Goal: Task Accomplishment & Management: Use online tool/utility

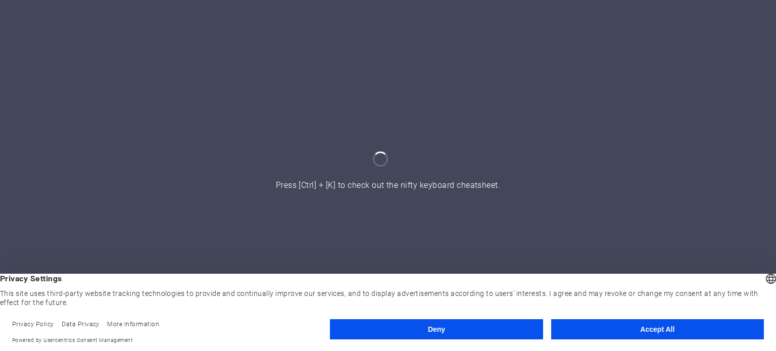
click at [621, 332] on button "Accept All" at bounding box center [657, 329] width 213 height 20
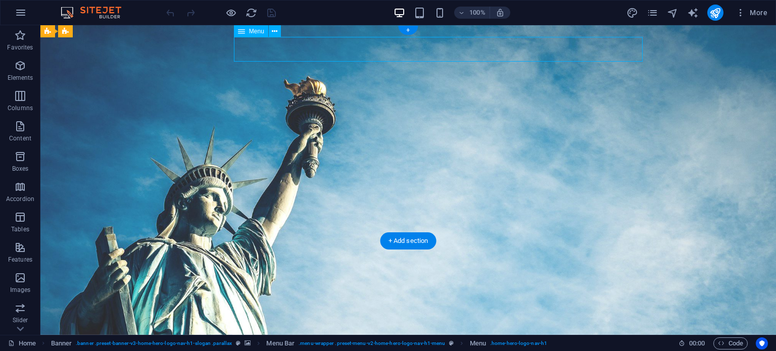
click at [274, 32] on icon at bounding box center [275, 31] width 6 height 11
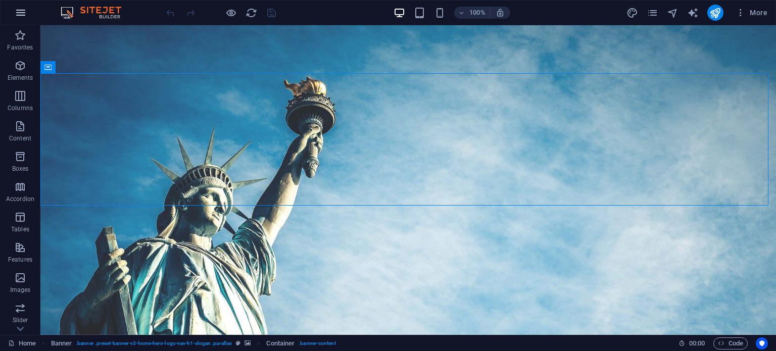
click at [26, 15] on icon "button" at bounding box center [21, 13] width 12 height 12
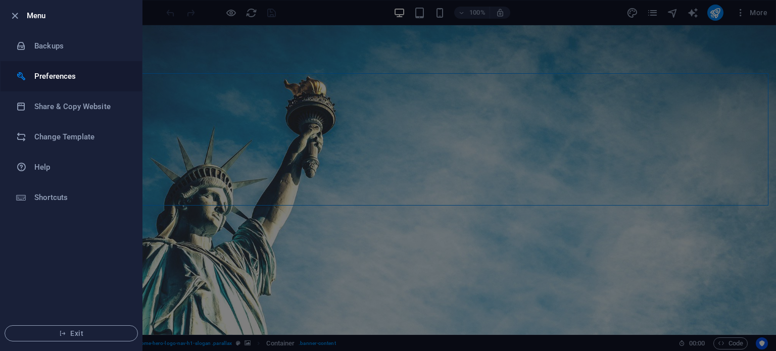
click at [66, 76] on h6 "Preferences" at bounding box center [80, 76] width 93 height 12
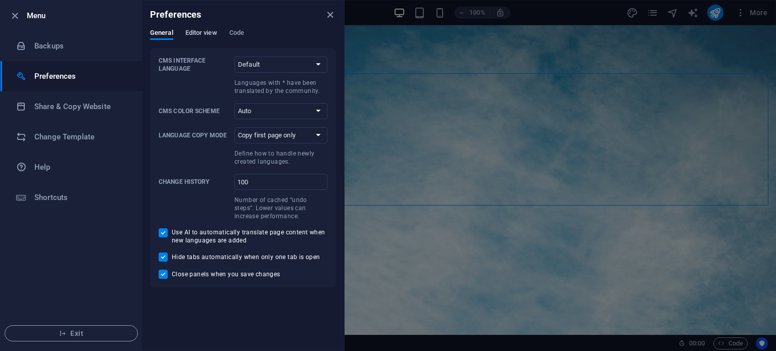
click at [187, 34] on span "Editor view" at bounding box center [201, 34] width 32 height 14
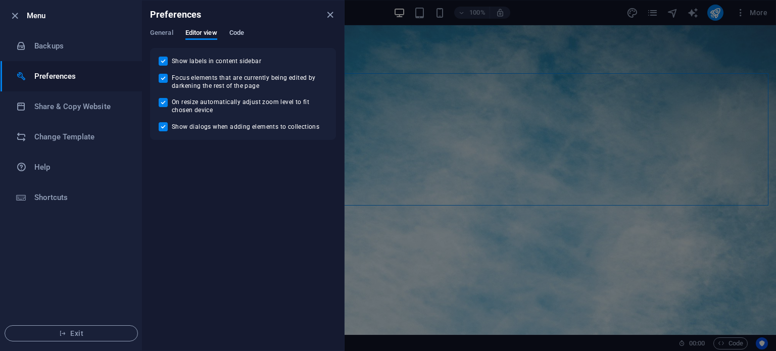
click at [238, 35] on span "Code" at bounding box center [236, 34] width 15 height 14
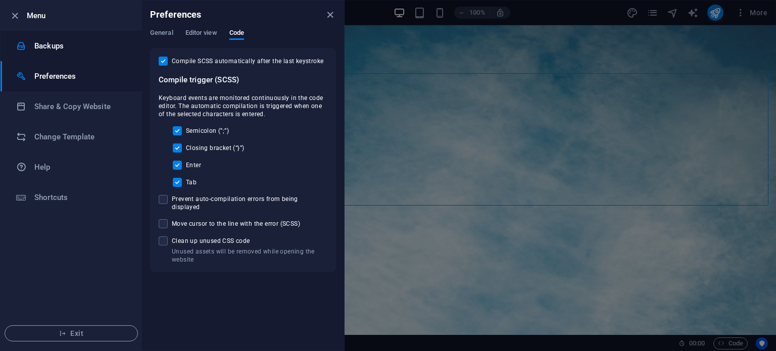
click at [68, 46] on h6 "Backups" at bounding box center [80, 46] width 93 height 12
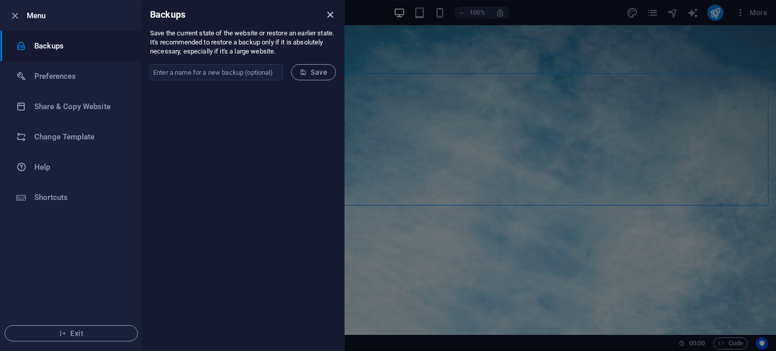
click at [328, 14] on icon "close" at bounding box center [330, 15] width 12 height 12
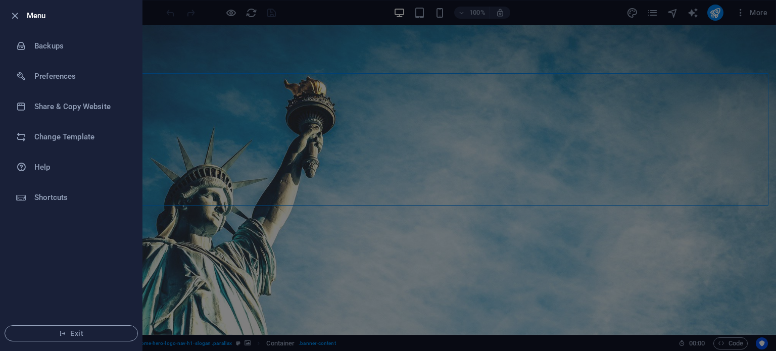
click at [421, 14] on div at bounding box center [388, 175] width 776 height 351
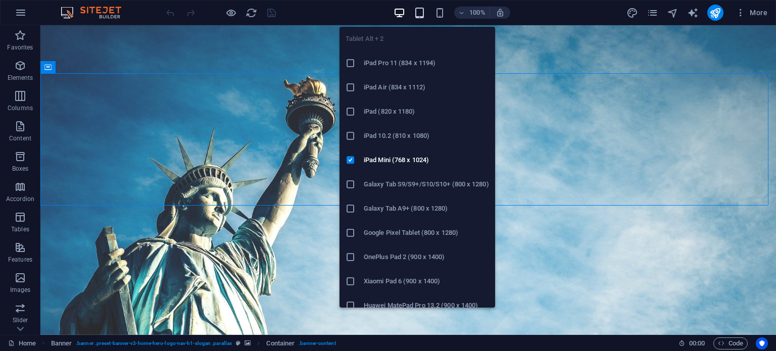
click at [421, 14] on icon "button" at bounding box center [420, 13] width 12 height 12
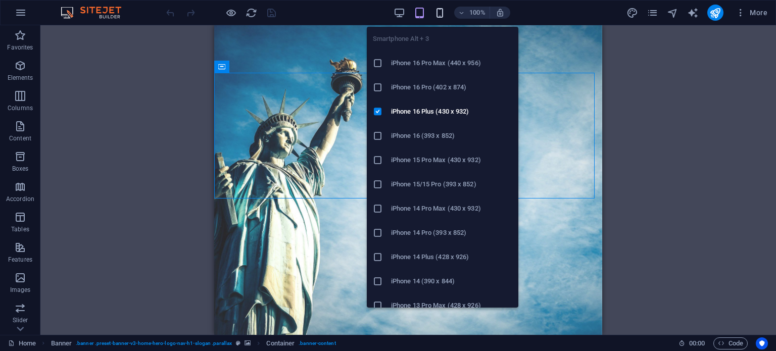
click at [438, 14] on icon "button" at bounding box center [440, 13] width 12 height 12
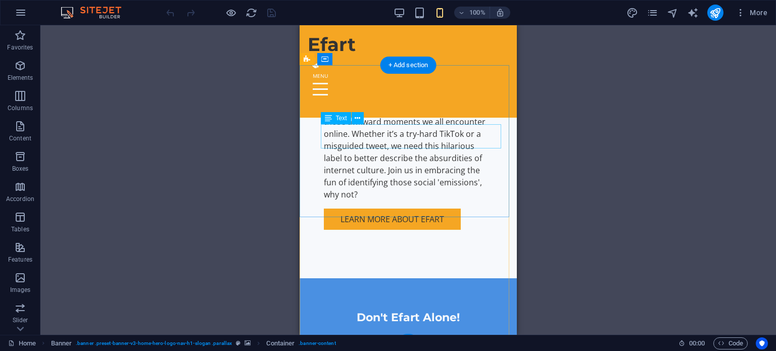
scroll to position [657, 0]
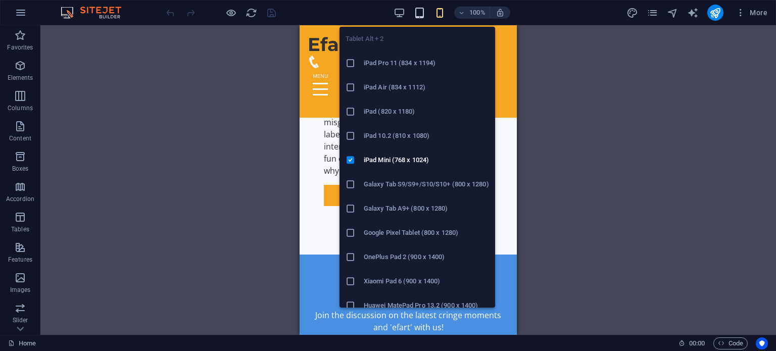
click at [420, 10] on icon "button" at bounding box center [420, 13] width 12 height 12
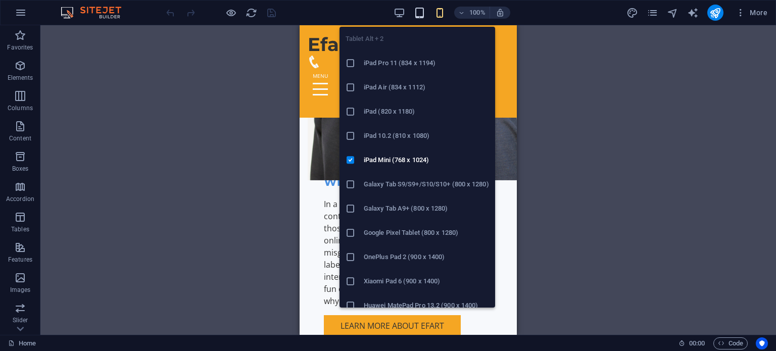
scroll to position [533, 0]
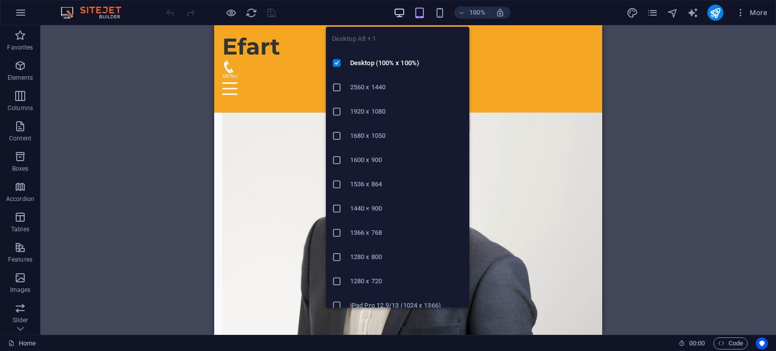
click at [401, 10] on icon "button" at bounding box center [400, 13] width 12 height 12
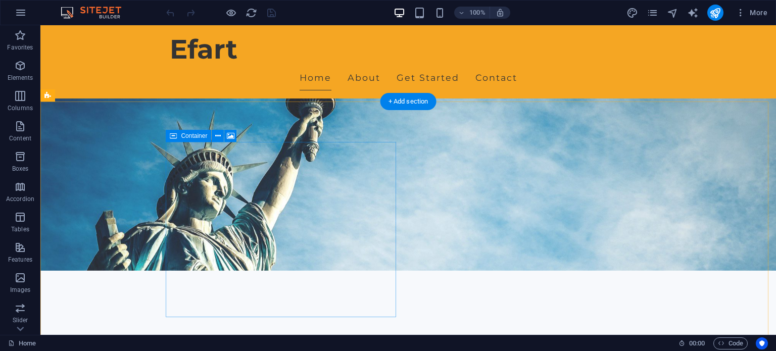
scroll to position [0, 0]
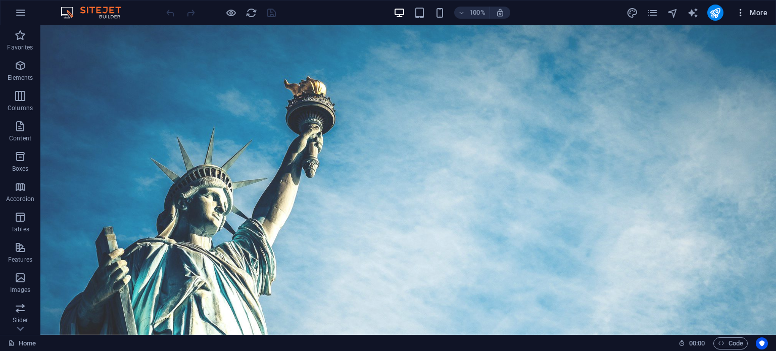
click at [742, 13] on icon "button" at bounding box center [741, 13] width 10 height 10
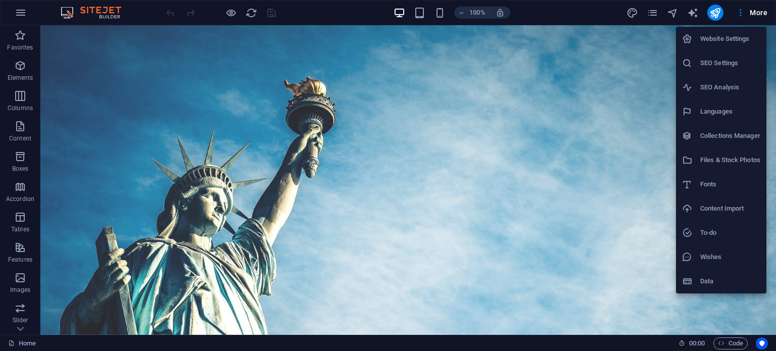
click at [693, 12] on div at bounding box center [388, 175] width 776 height 351
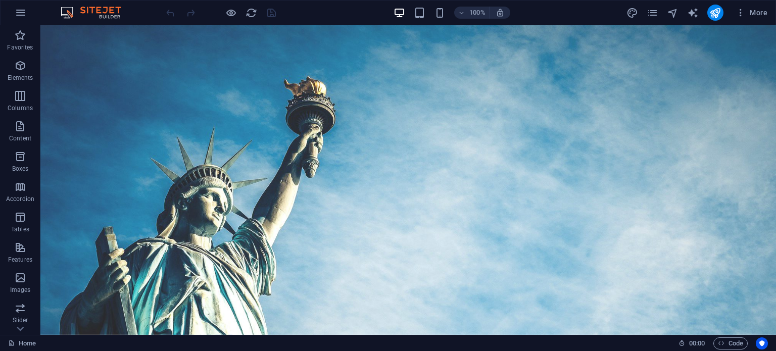
click at [693, 12] on icon "text_generator" at bounding box center [693, 13] width 12 height 12
select select "English"
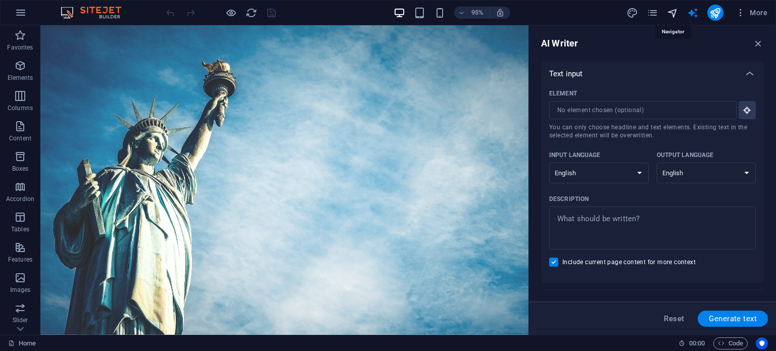
click at [674, 12] on icon "navigator" at bounding box center [673, 13] width 12 height 12
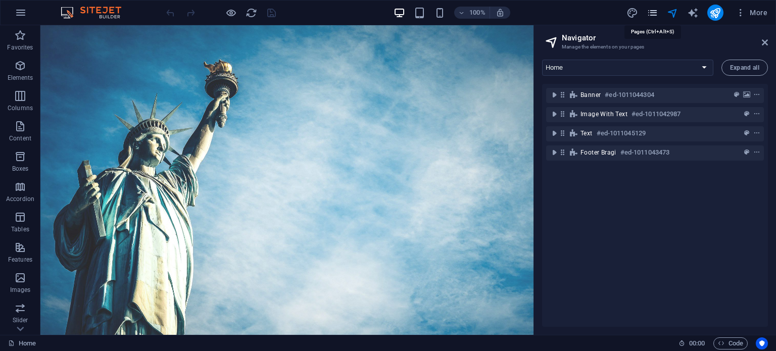
click at [655, 14] on icon "pages" at bounding box center [653, 13] width 12 height 12
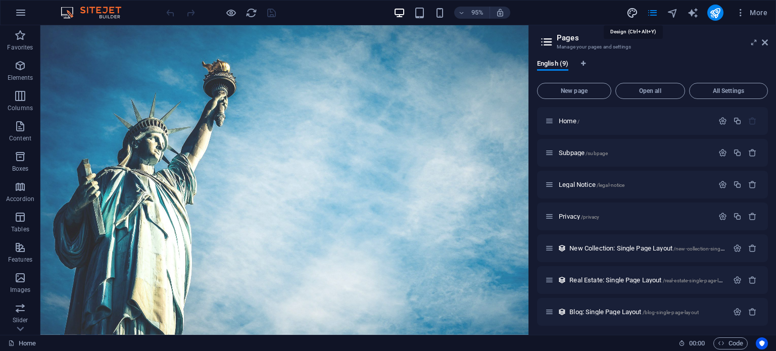
click at [630, 15] on icon "design" at bounding box center [632, 13] width 12 height 12
select select "px"
select select "200"
select select "px"
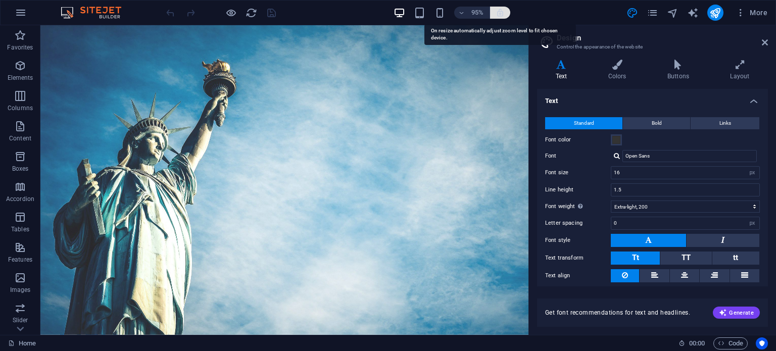
click at [501, 12] on icon "button" at bounding box center [500, 12] width 9 height 9
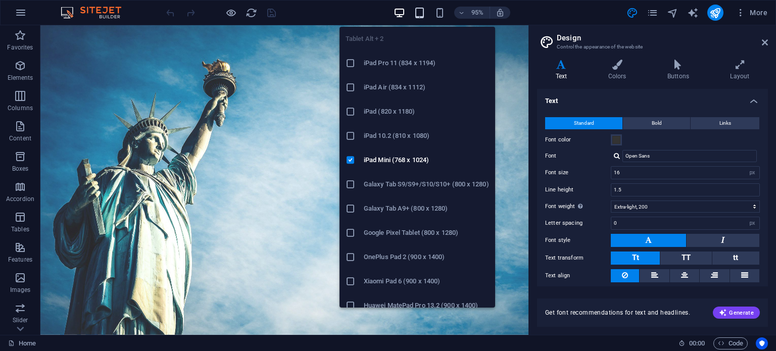
click at [419, 11] on icon "button" at bounding box center [420, 13] width 12 height 12
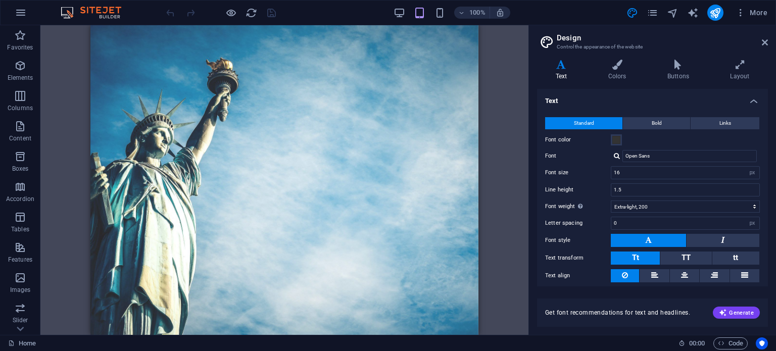
click at [760, 41] on h2 "Design" at bounding box center [662, 37] width 211 height 9
